Goal: Transaction & Acquisition: Purchase product/service

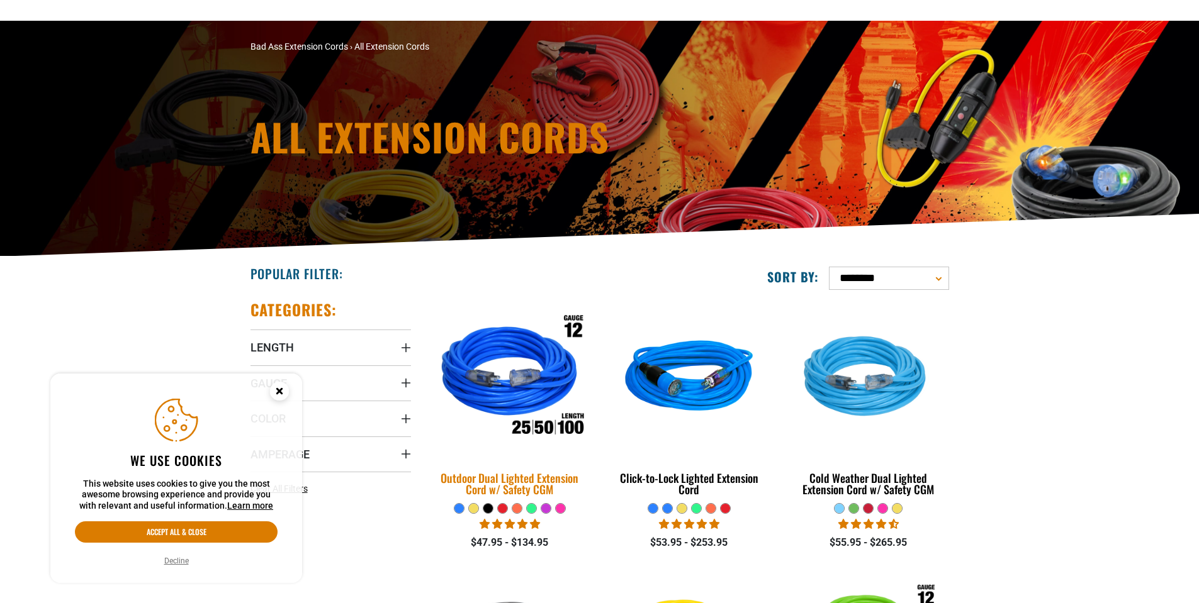
scroll to position [189, 0]
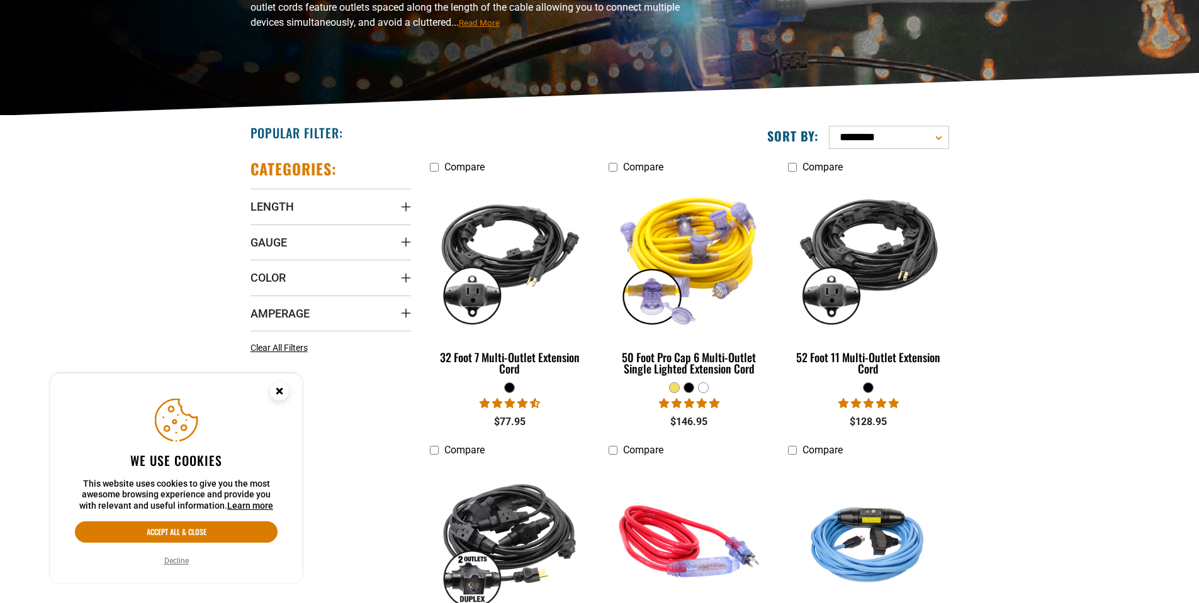
scroll to position [252, 0]
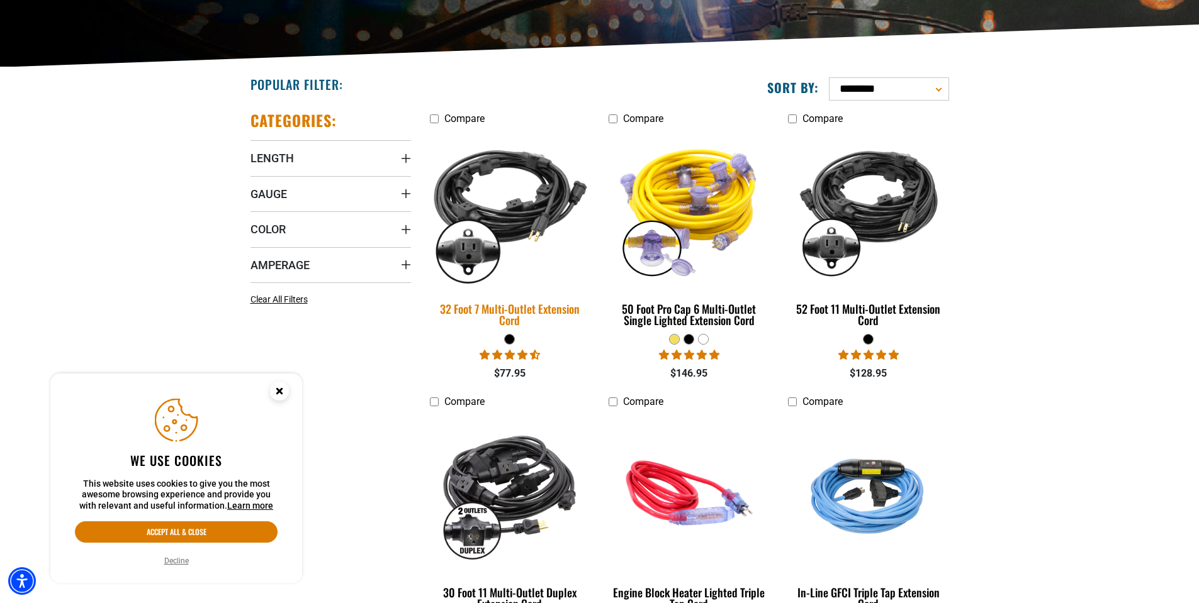
click at [502, 306] on div "32 Foot 7 Multi-Outlet Extension Cord" at bounding box center [510, 314] width 160 height 23
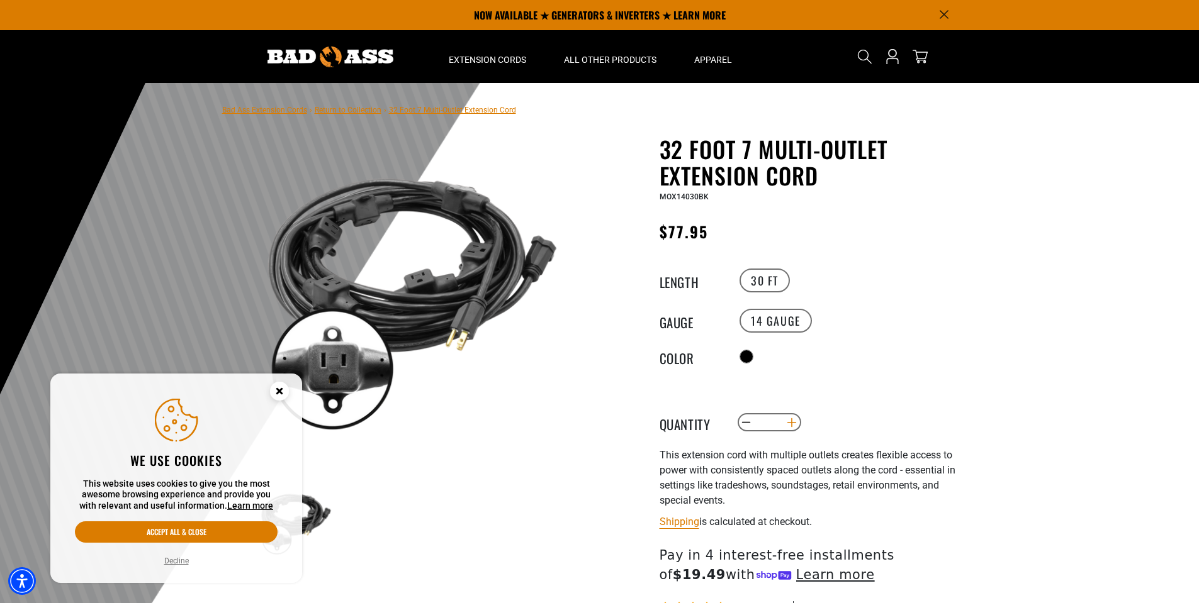
click at [783, 420] on button "Increase quantity for 32 Foot 7 Multi-Outlet Extension Cord" at bounding box center [792, 422] width 20 height 21
click at [785, 421] on button "Increase quantity for 32 Foot 7 Multi-Outlet Extension Cord" at bounding box center [792, 422] width 20 height 21
type input "*"
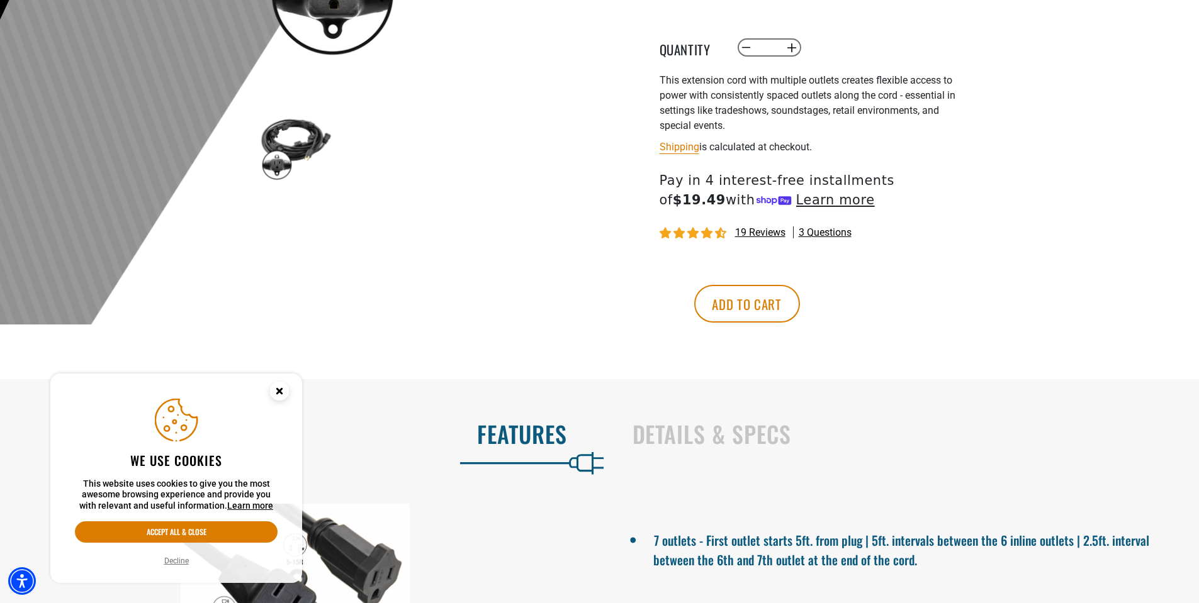
scroll to position [378, 0]
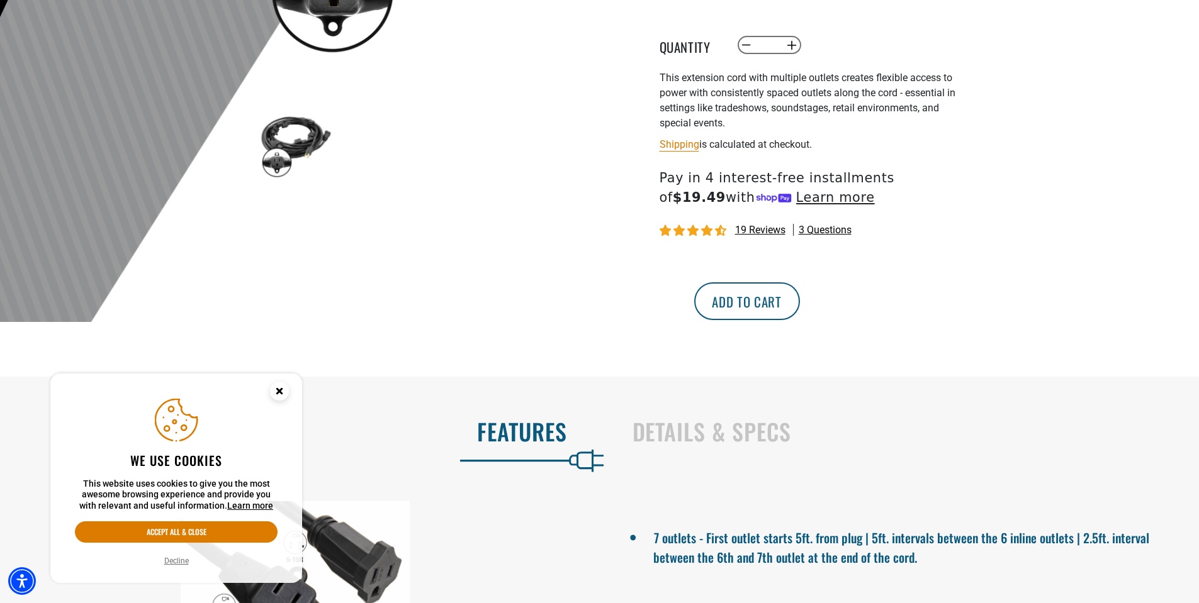
click at [800, 311] on button "Add to cart" at bounding box center [747, 302] width 106 height 38
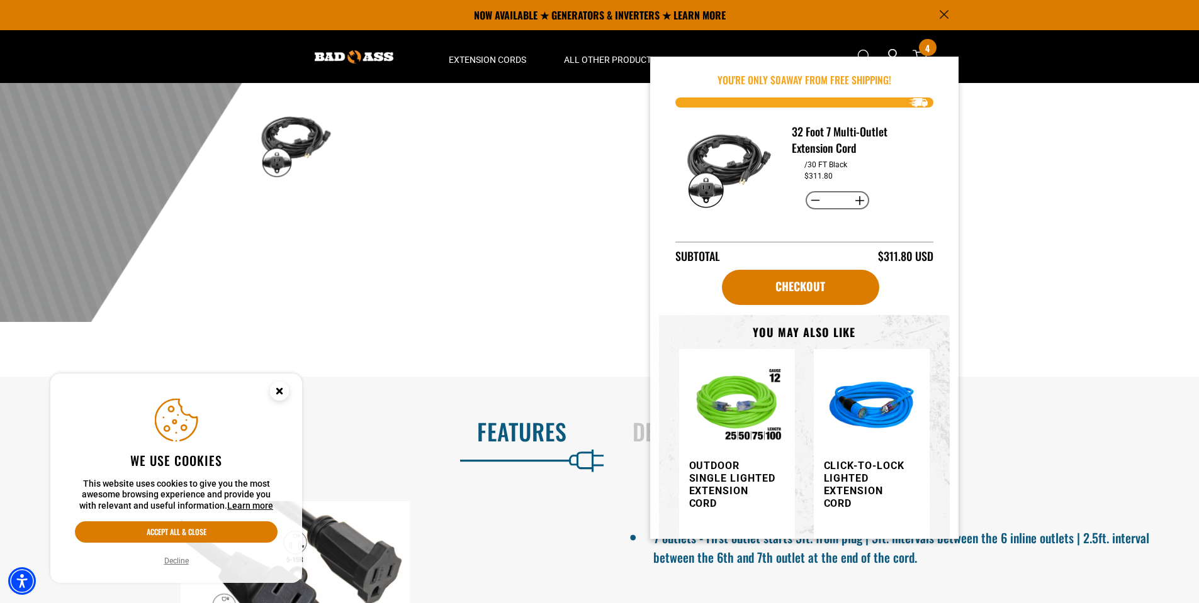
click at [1052, 266] on div at bounding box center [599, 14] width 1199 height 617
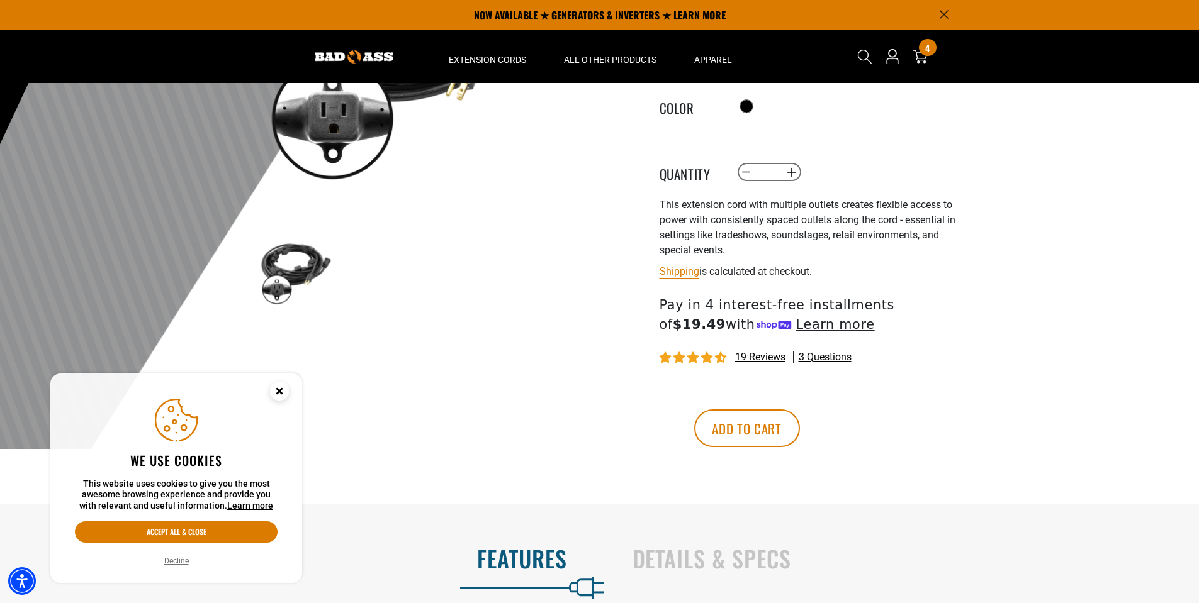
scroll to position [0, 0]
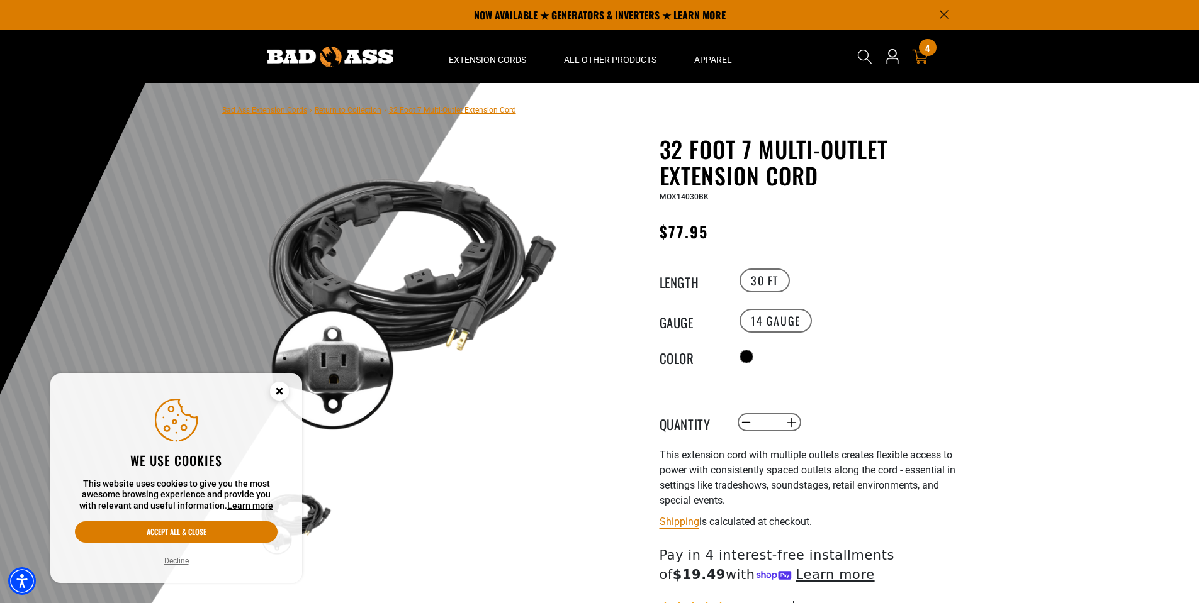
click at [924, 56] on icon "cart" at bounding box center [920, 56] width 16 height 16
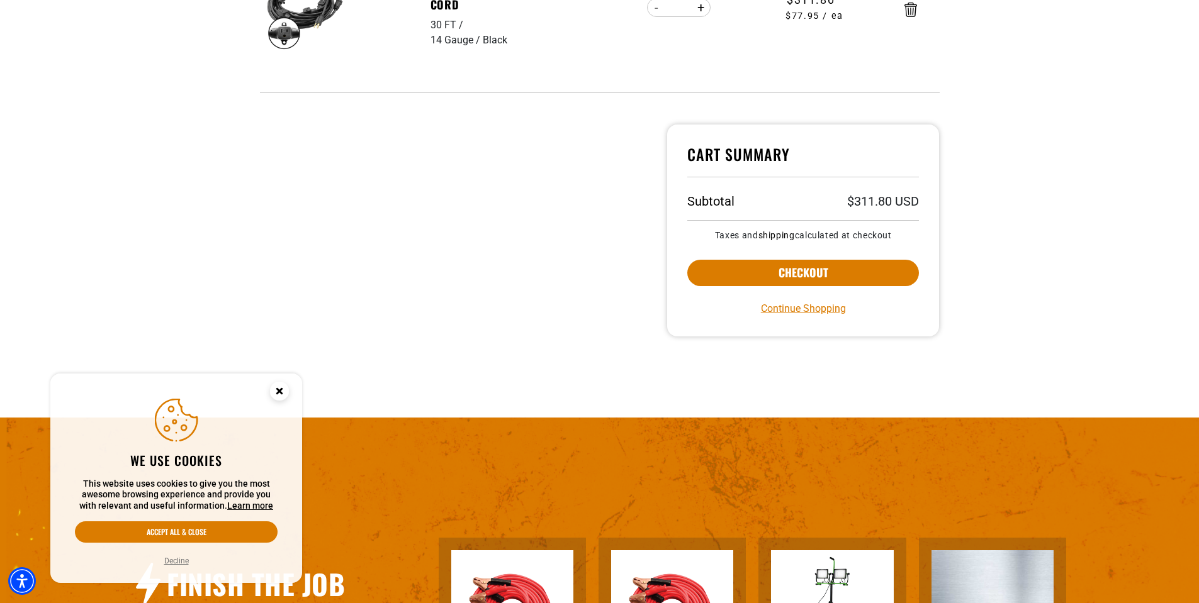
scroll to position [378, 0]
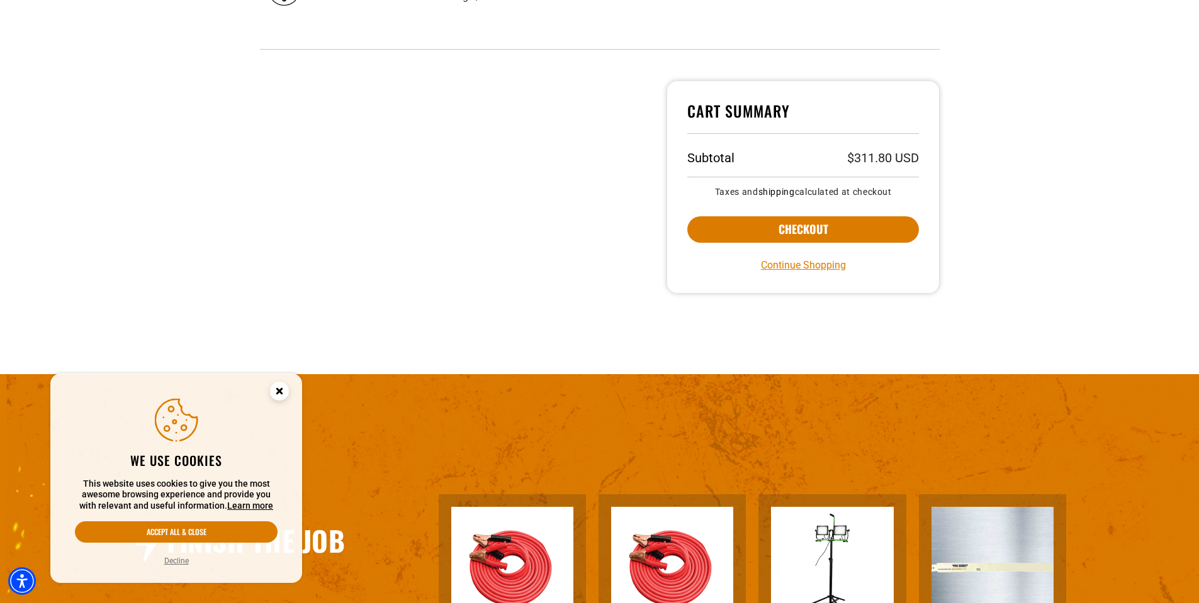
click at [288, 393] on circle "Close this option" at bounding box center [279, 391] width 19 height 19
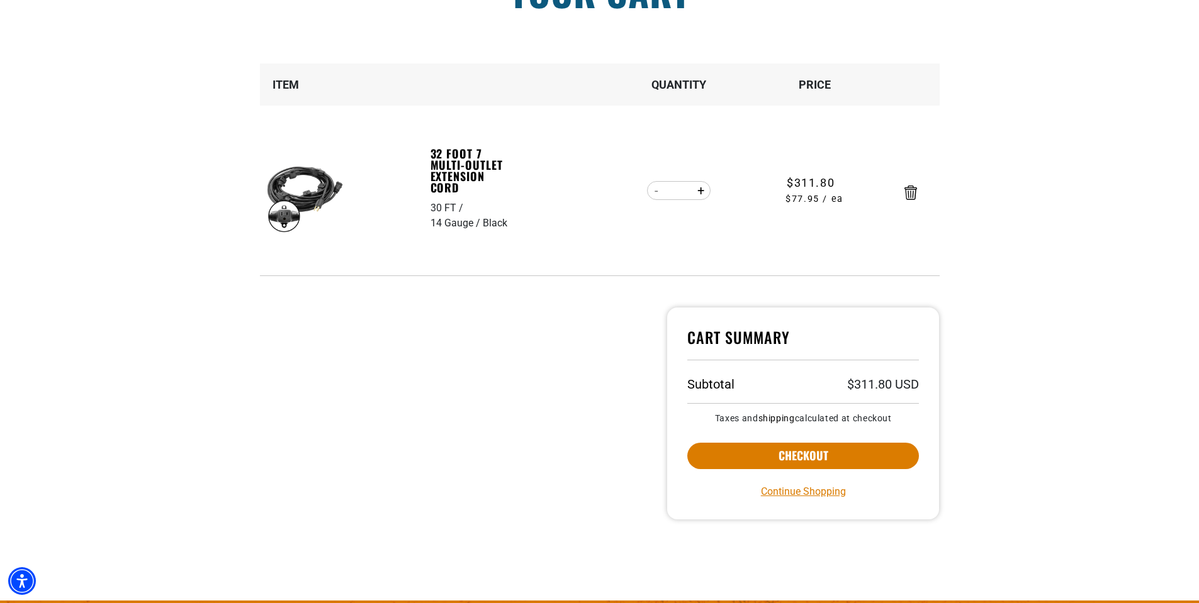
scroll to position [0, 0]
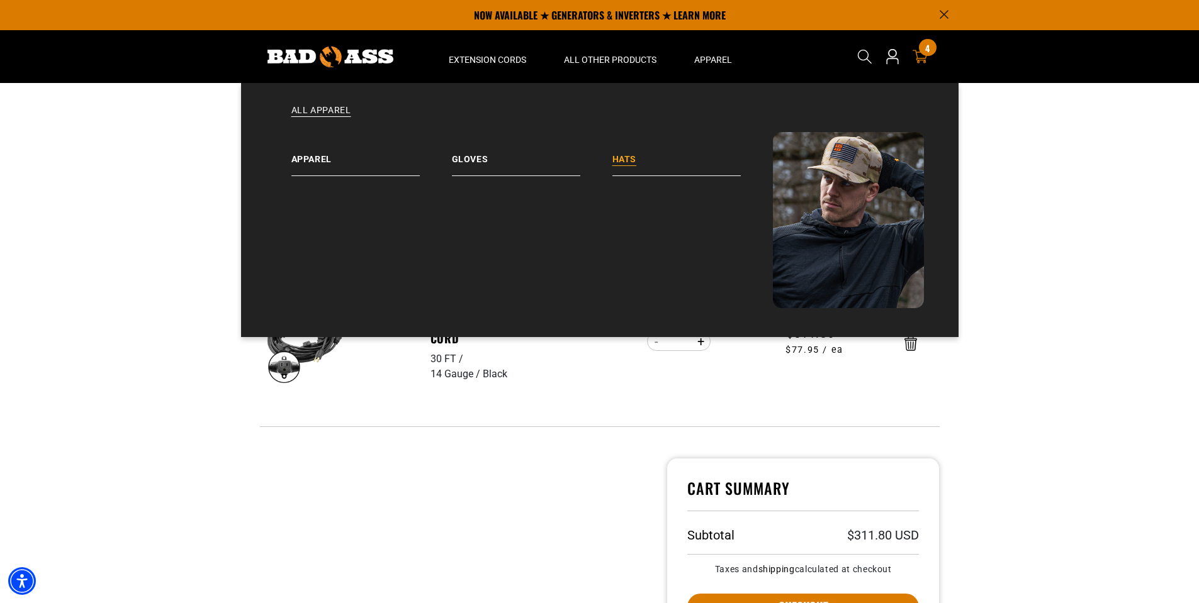
click at [624, 155] on link "Hats" at bounding box center [692, 154] width 160 height 44
click at [332, 154] on link "Apparel" at bounding box center [371, 154] width 160 height 44
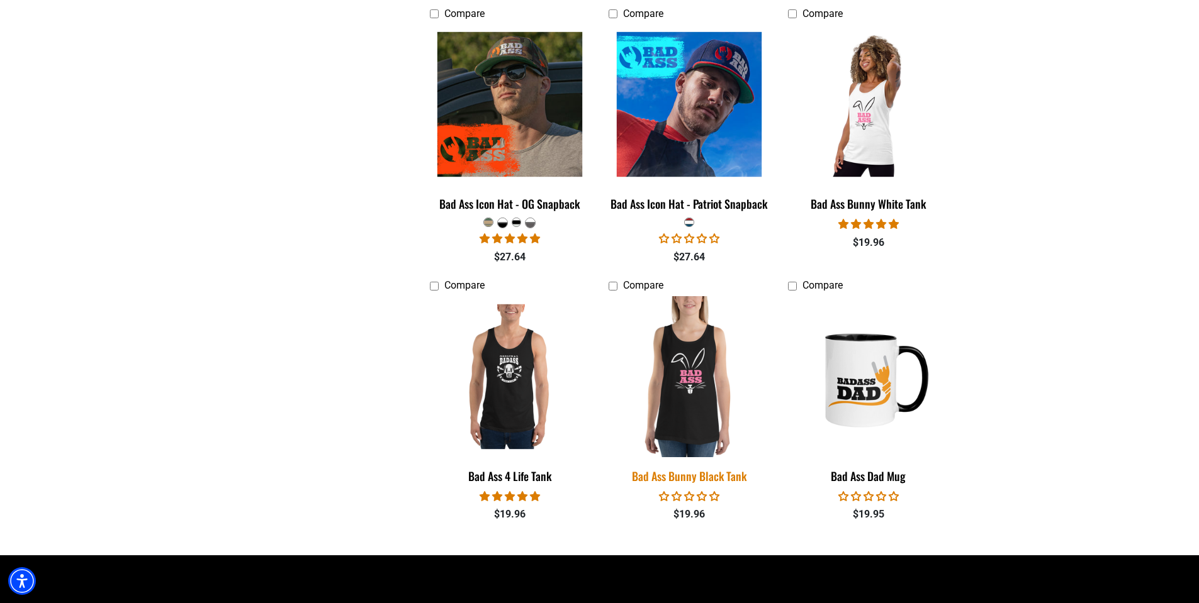
scroll to position [1446, 0]
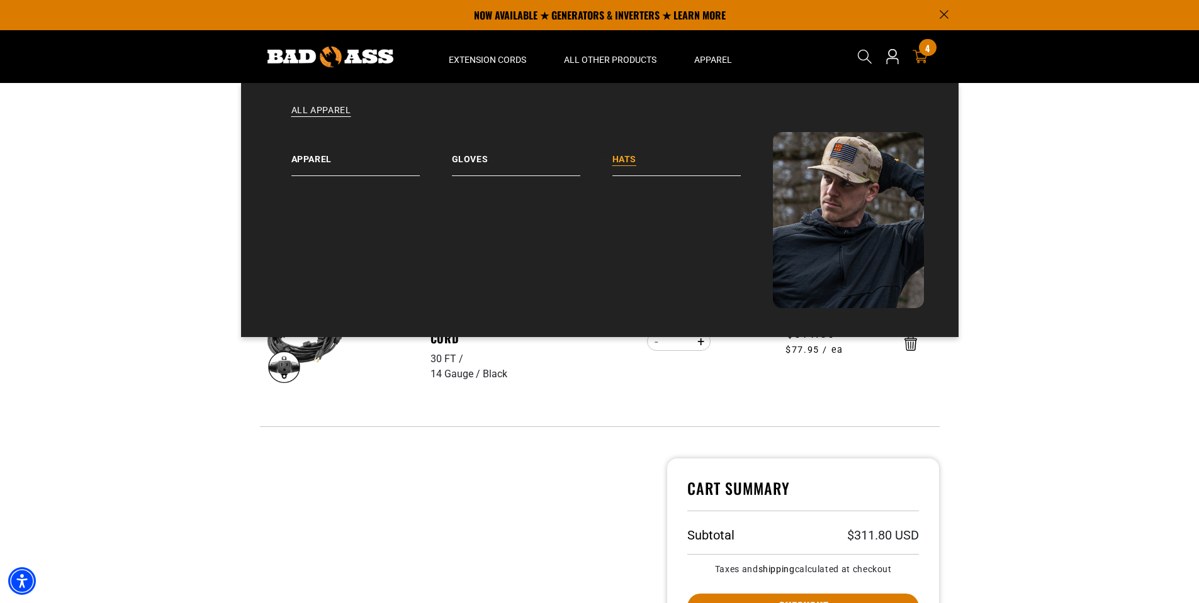
click at [623, 158] on link "Hats" at bounding box center [692, 154] width 160 height 44
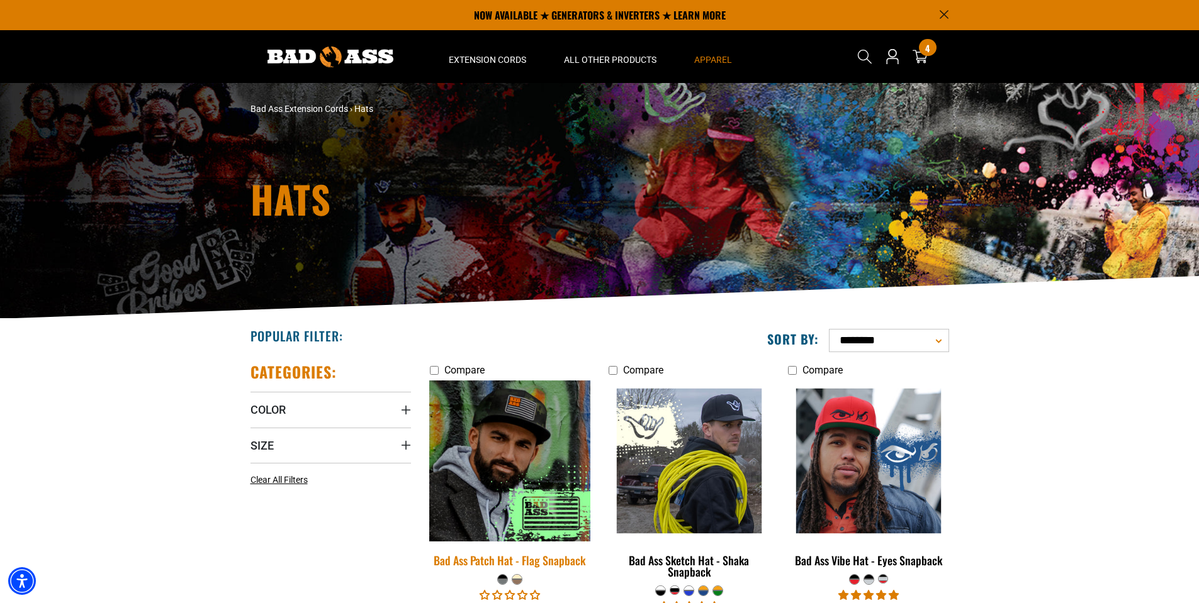
click at [529, 455] on img at bounding box center [510, 461] width 176 height 161
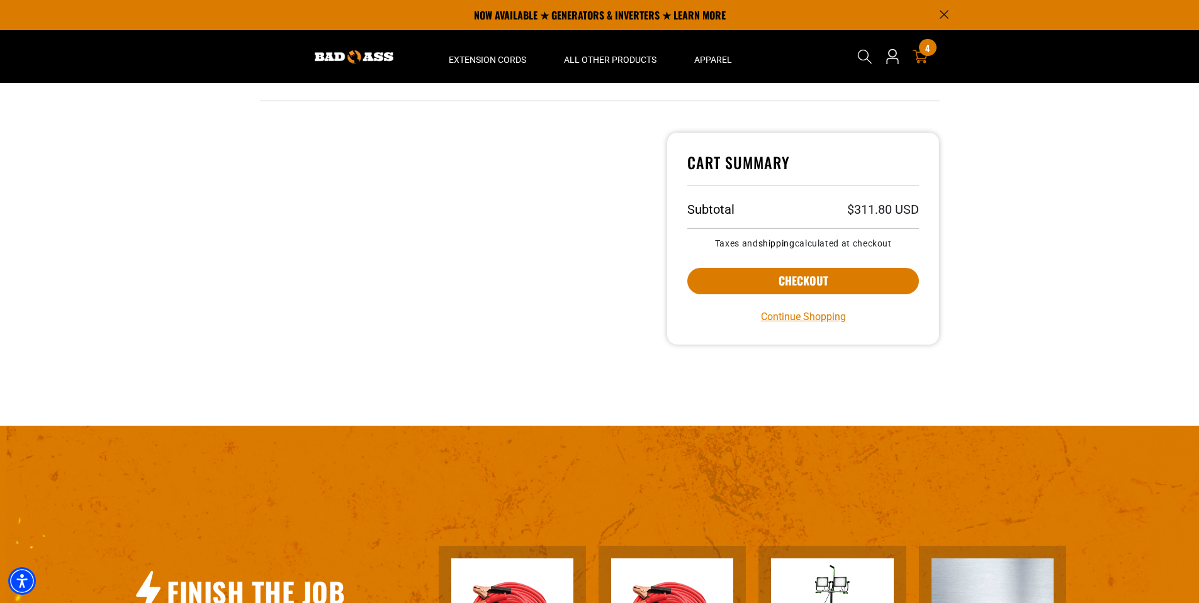
scroll to position [315, 0]
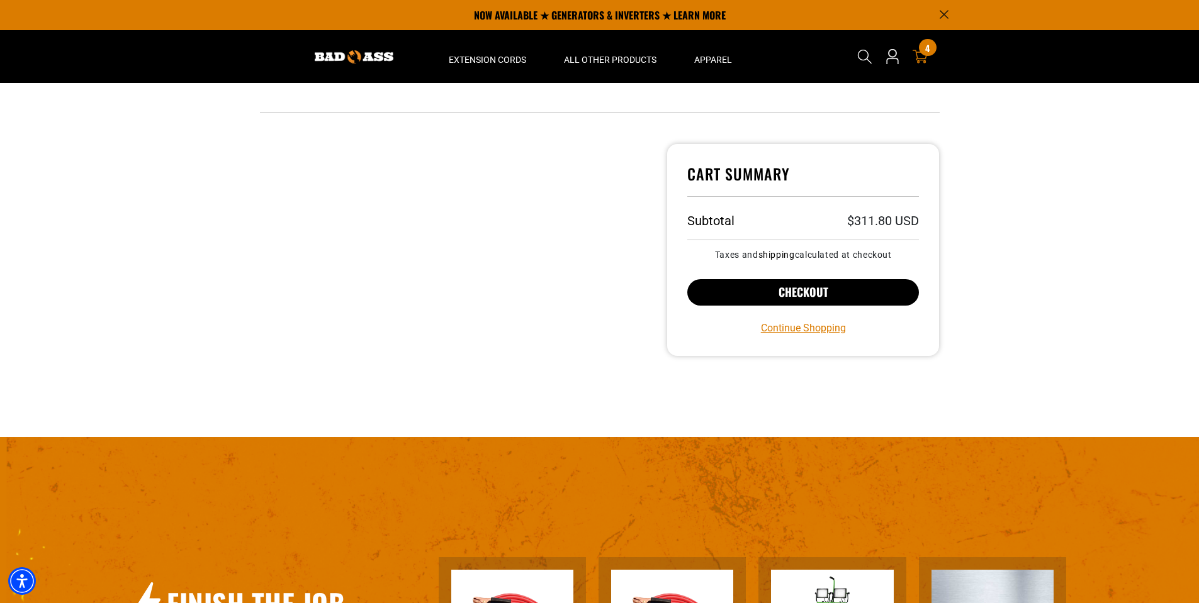
click at [799, 296] on button "Checkout" at bounding box center [803, 292] width 232 height 26
